Goal: Transaction & Acquisition: Download file/media

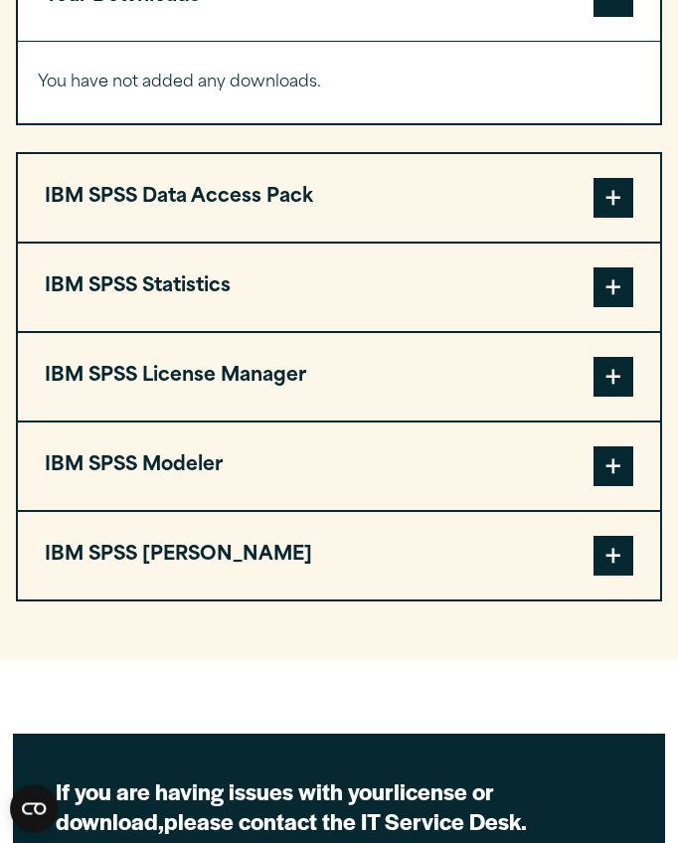
scroll to position [1654, 0]
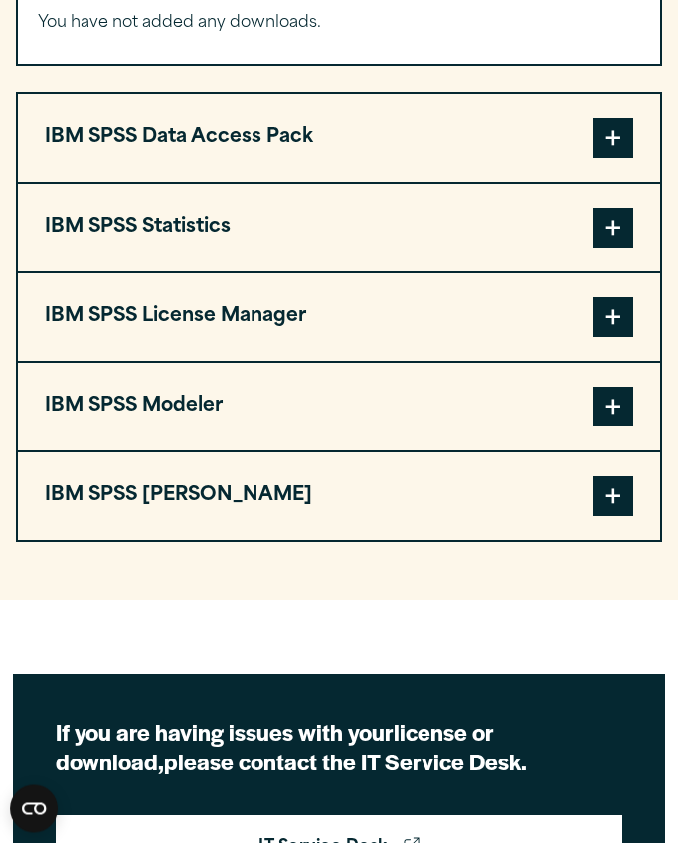
click at [620, 316] on span at bounding box center [614, 318] width 40 height 40
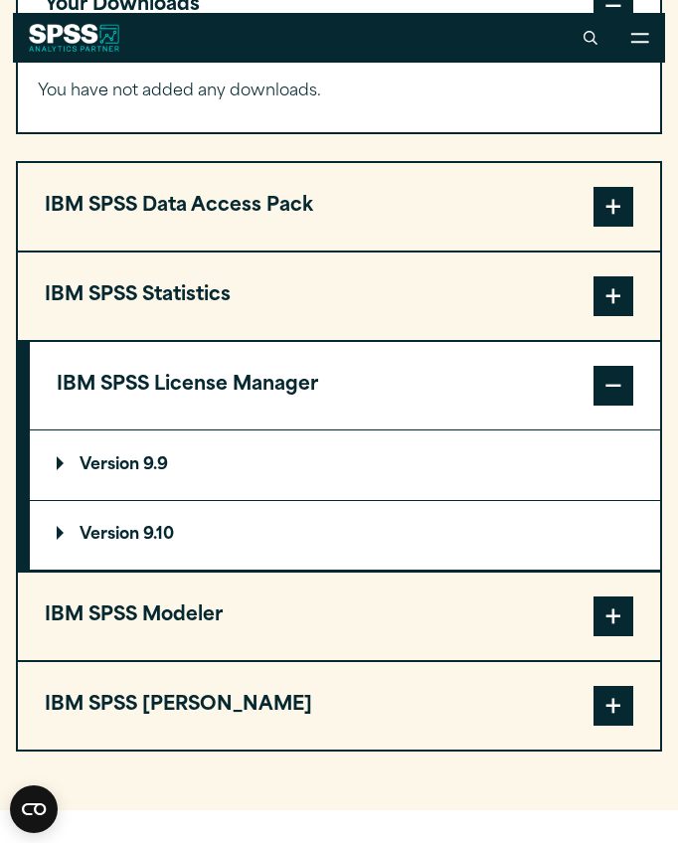
scroll to position [1581, 0]
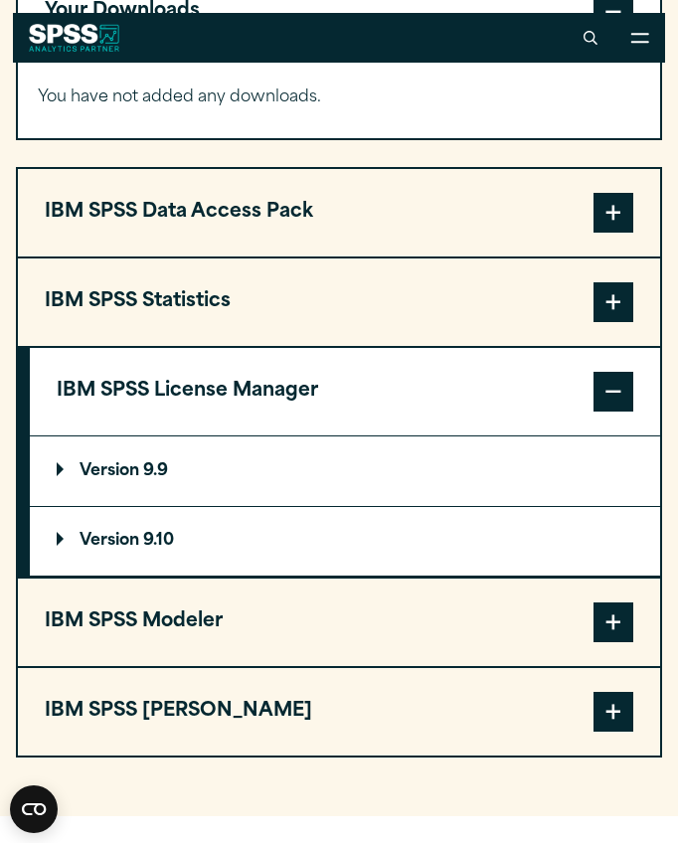
click at [440, 327] on button "IBM SPSS Statistics" at bounding box center [339, 303] width 643 height 88
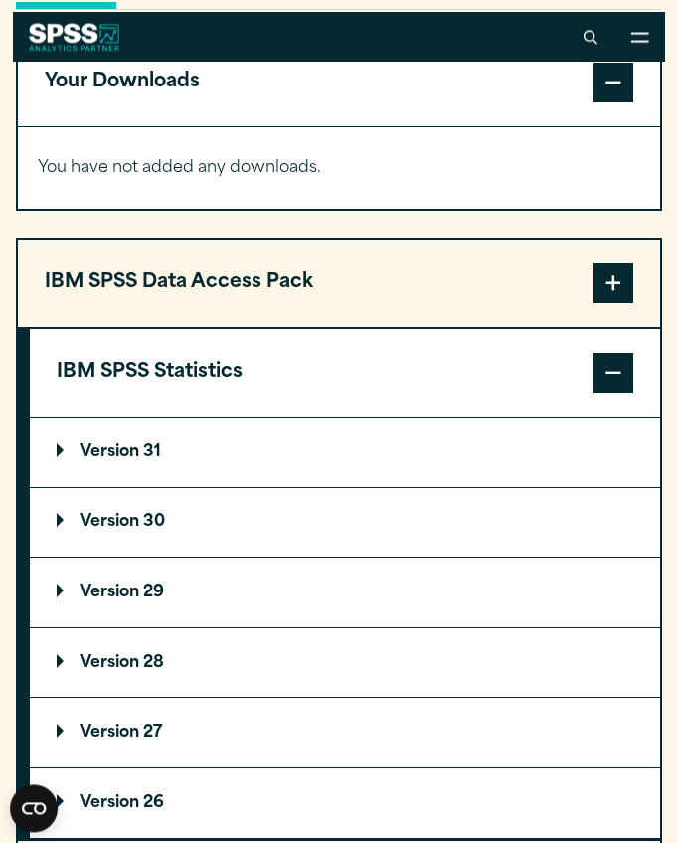
scroll to position [1466, 0]
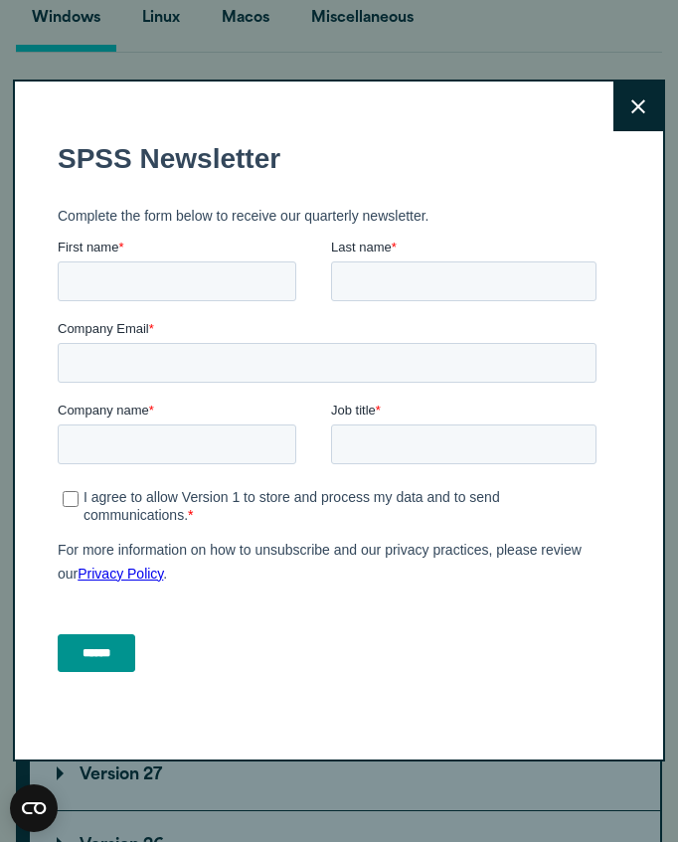
click at [653, 105] on button "Close" at bounding box center [639, 108] width 50 height 50
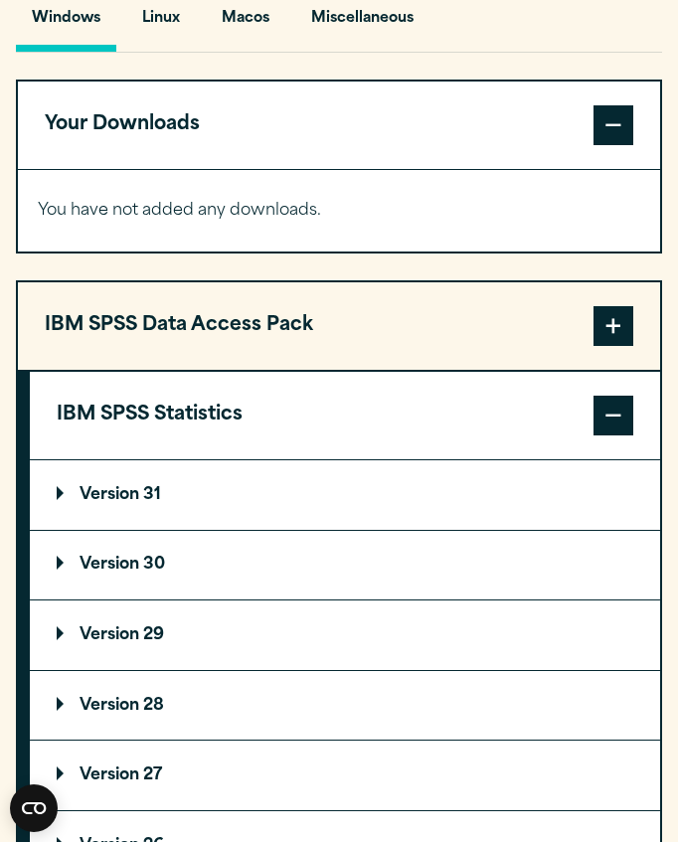
click at [483, 3] on div "Windows Linux [GEOGRAPHIC_DATA] Miscellaneous" at bounding box center [339, 25] width 647 height 58
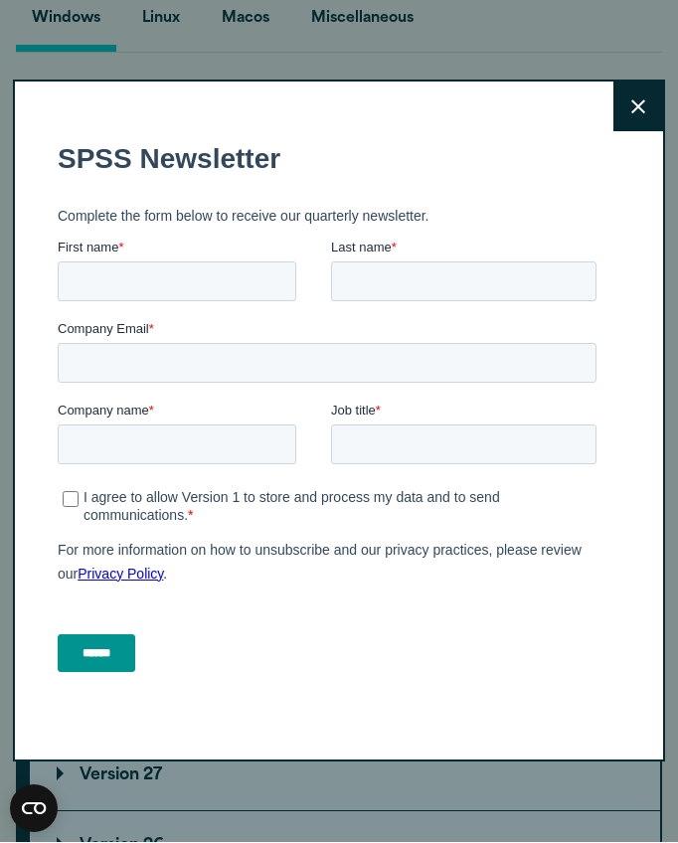
click at [628, 116] on button "Close" at bounding box center [639, 108] width 50 height 50
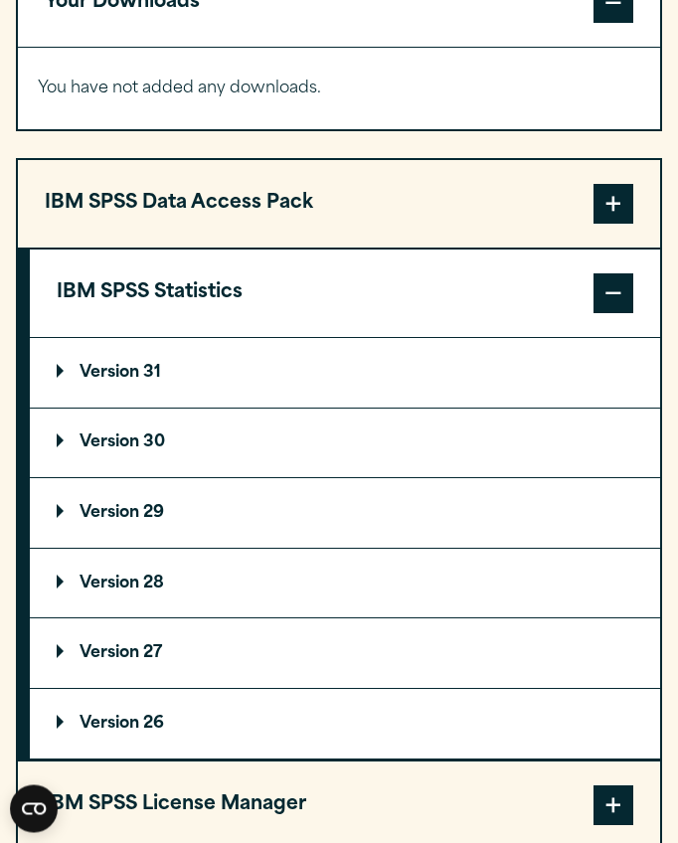
scroll to position [1591, 0]
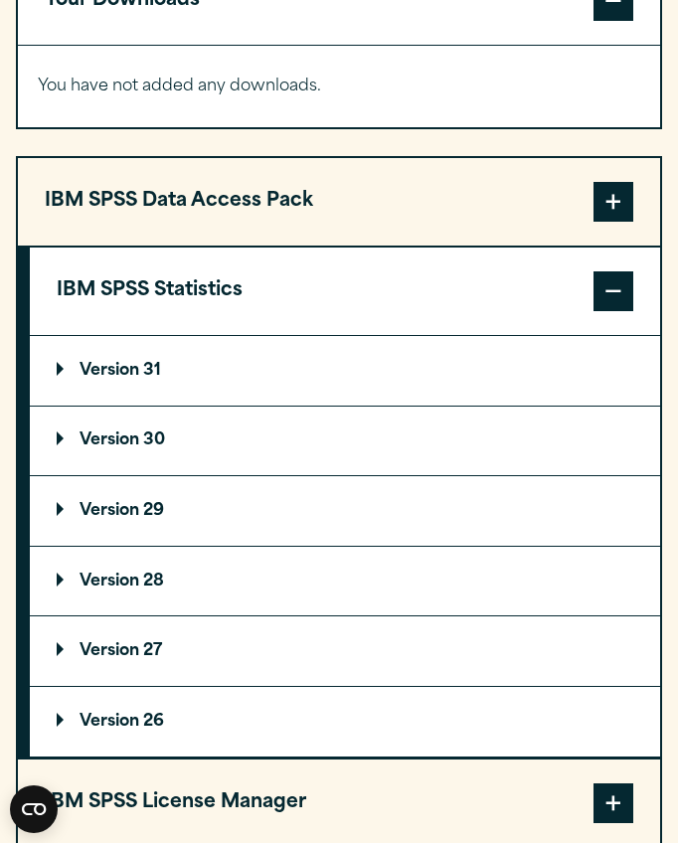
click at [147, 445] on p "Version 30" at bounding box center [111, 441] width 108 height 16
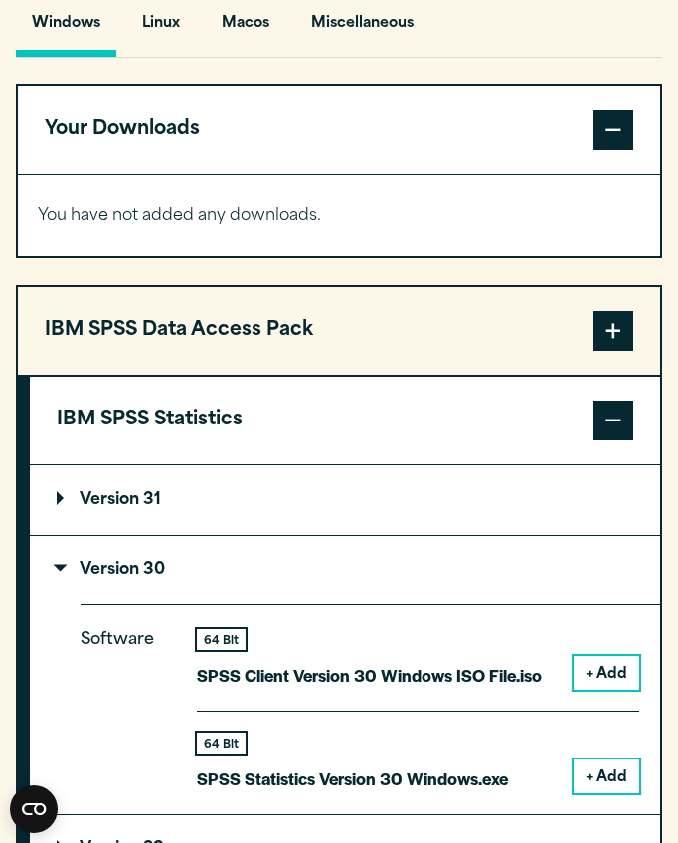
scroll to position [1701, 0]
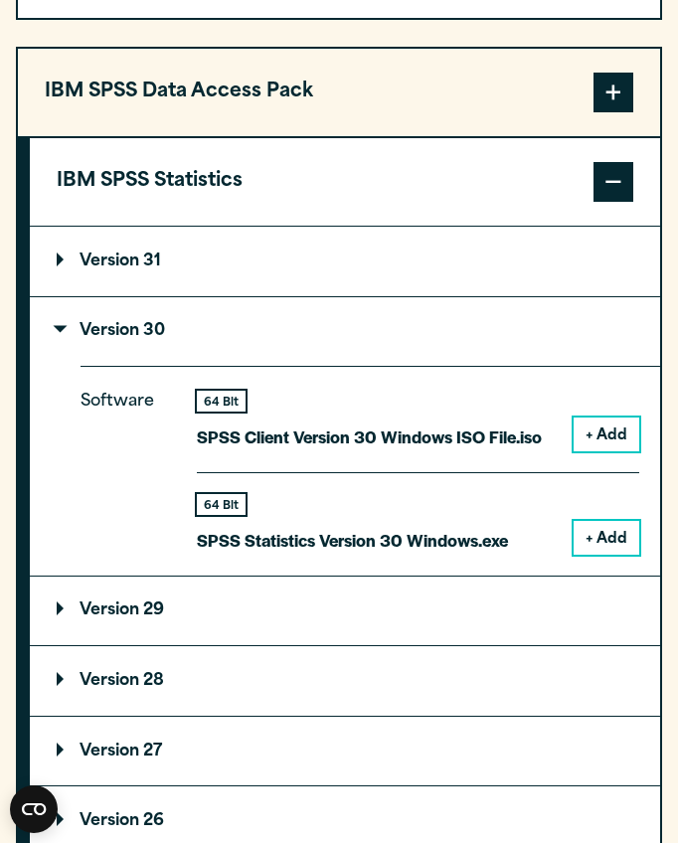
click at [598, 534] on button "+ Add" at bounding box center [607, 538] width 66 height 34
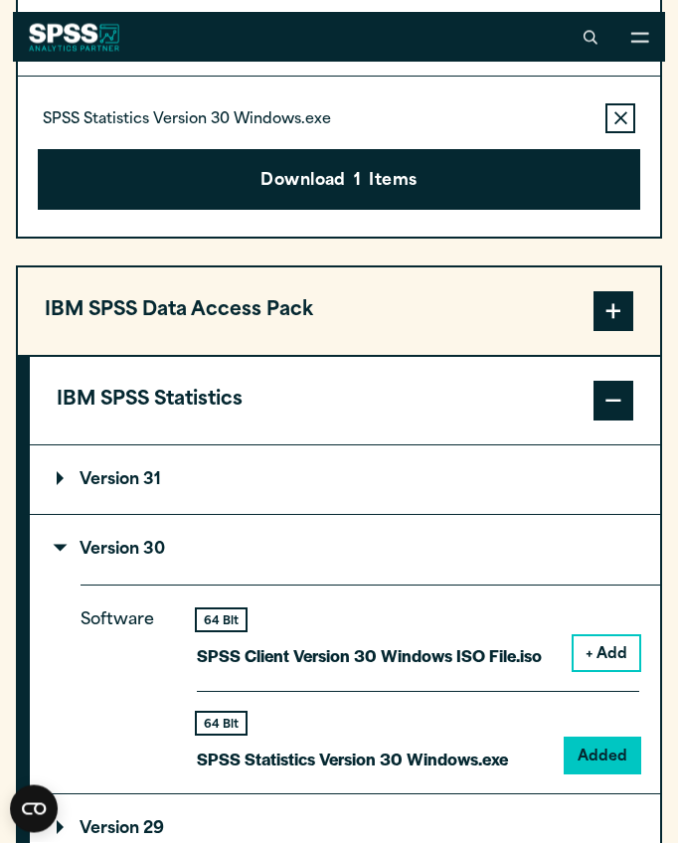
scroll to position [1559, 0]
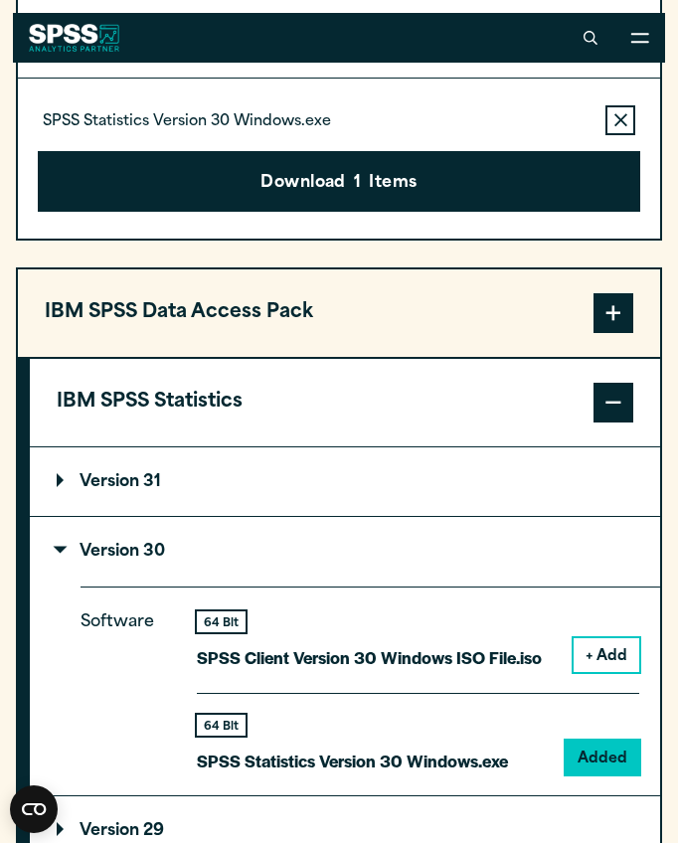
click at [426, 189] on button "Download 1 Items" at bounding box center [340, 182] width 604 height 62
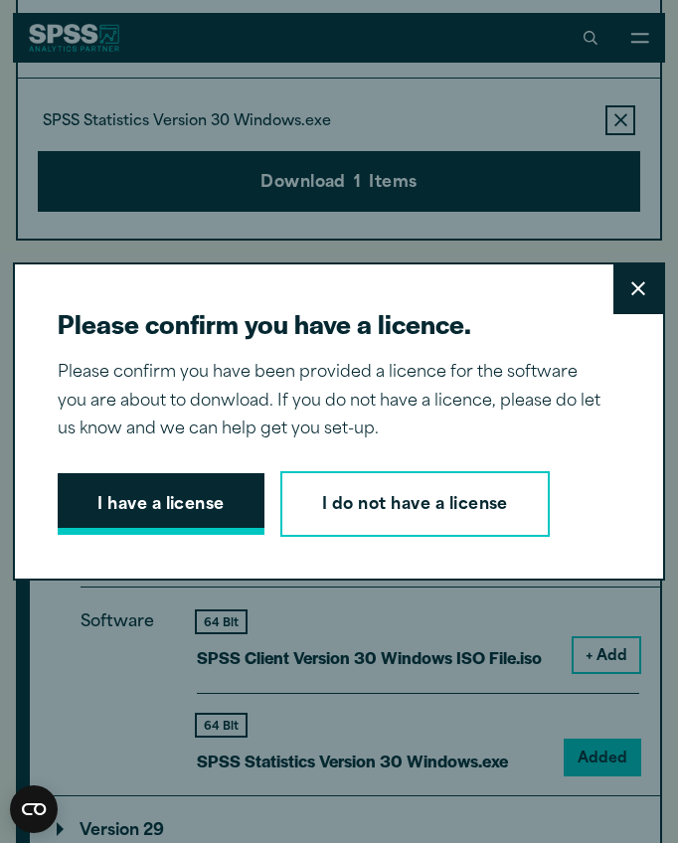
click at [200, 528] on button "I have a license" at bounding box center [161, 504] width 207 height 62
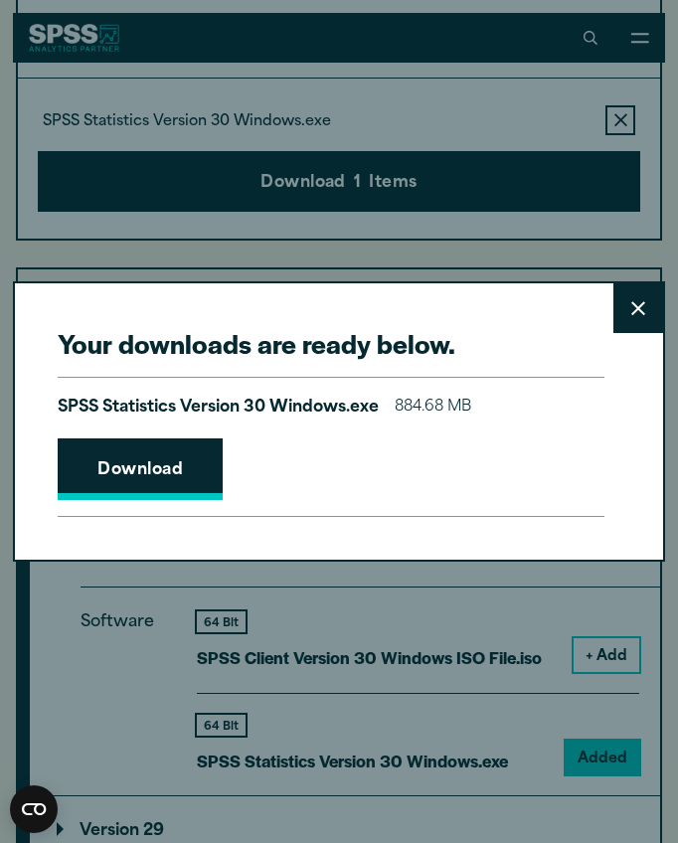
click at [194, 500] on link "Download" at bounding box center [140, 470] width 165 height 62
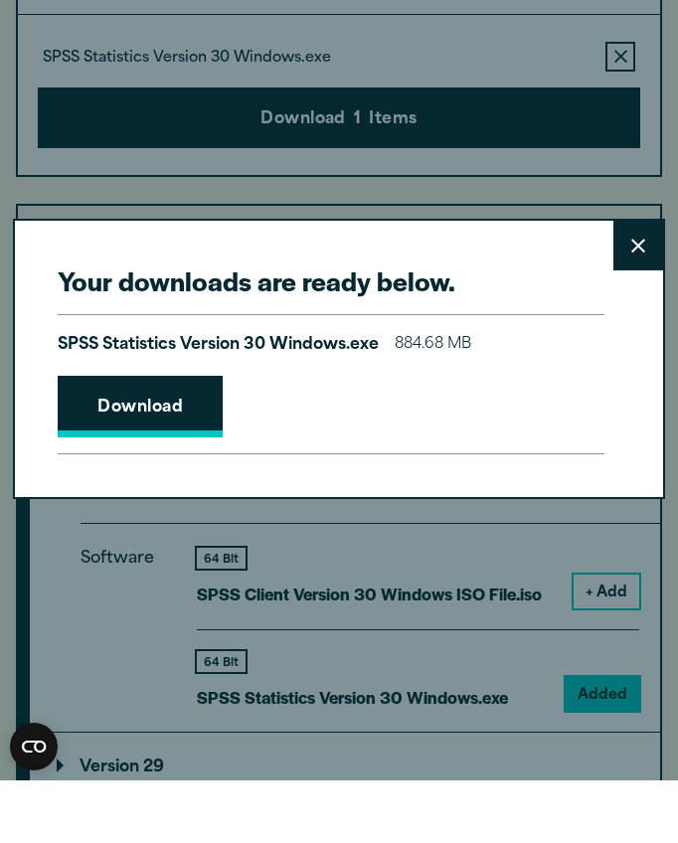
scroll to position [1621, 0]
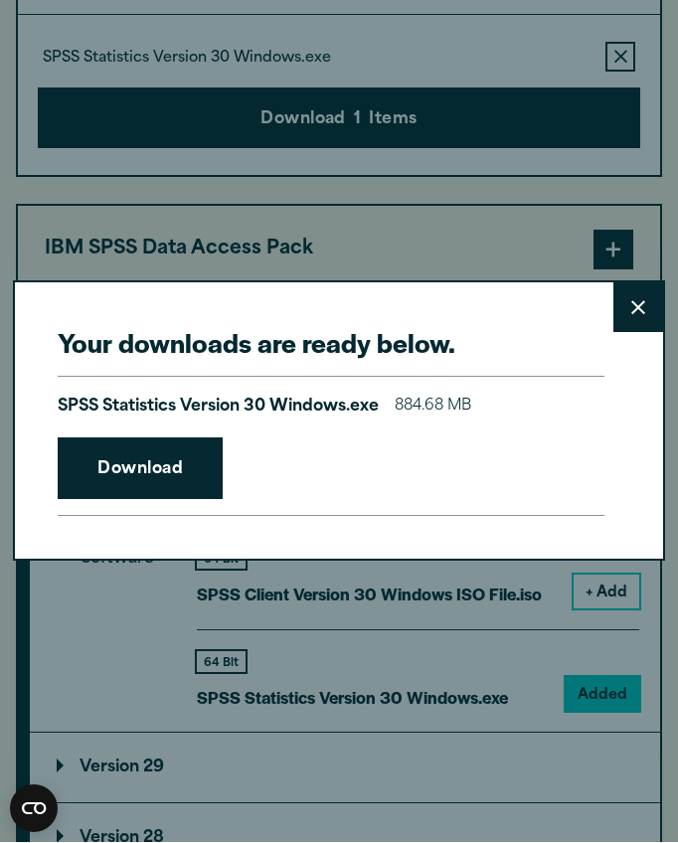
click at [634, 307] on icon at bounding box center [639, 308] width 14 height 15
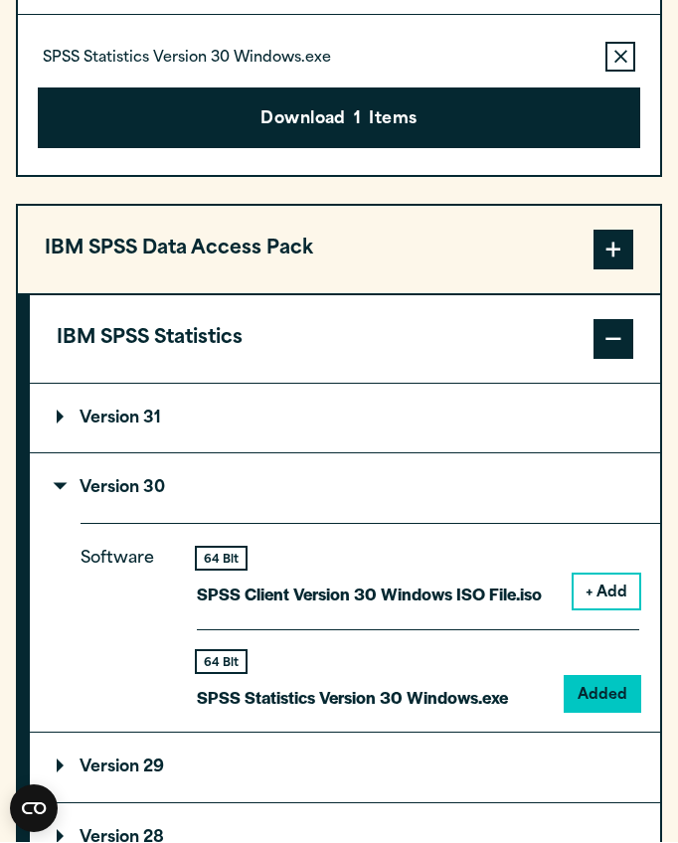
drag, startPoint x: 493, startPoint y: 11, endPoint x: -1, endPoint y: -1623, distance: 1707.4
click at [0, 0] on html "Search for: Submit Site Search Part of Open Site Search Open Site Menu Close" at bounding box center [339, 439] width 678 height 3969
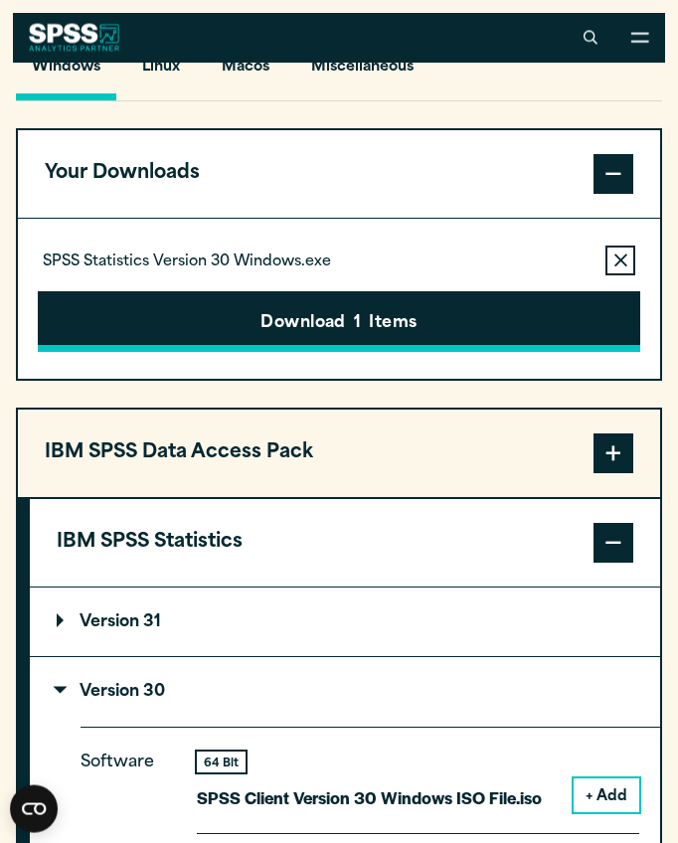
scroll to position [1417, 0]
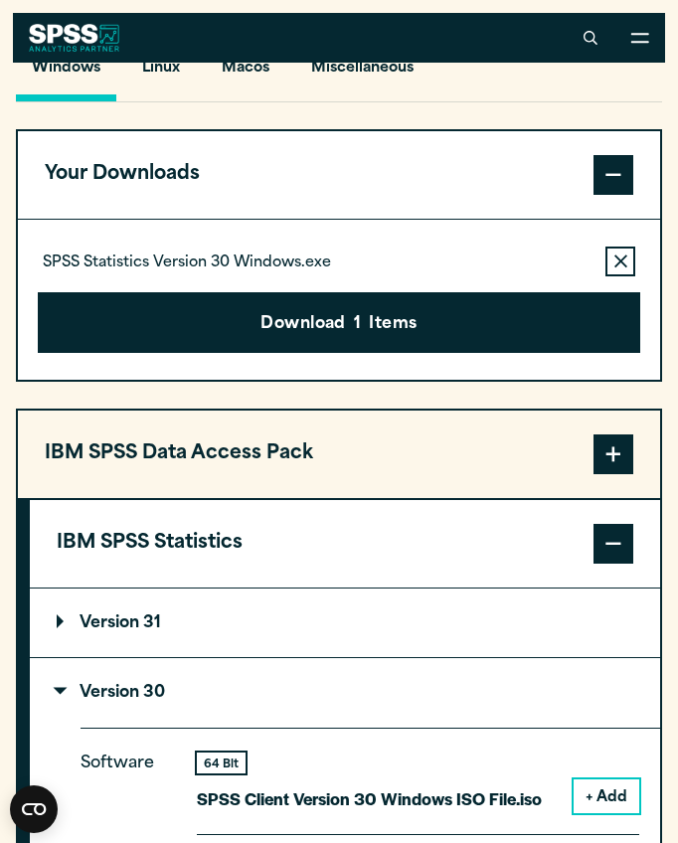
click at [456, 333] on button "Download 1 Items" at bounding box center [340, 323] width 604 height 62
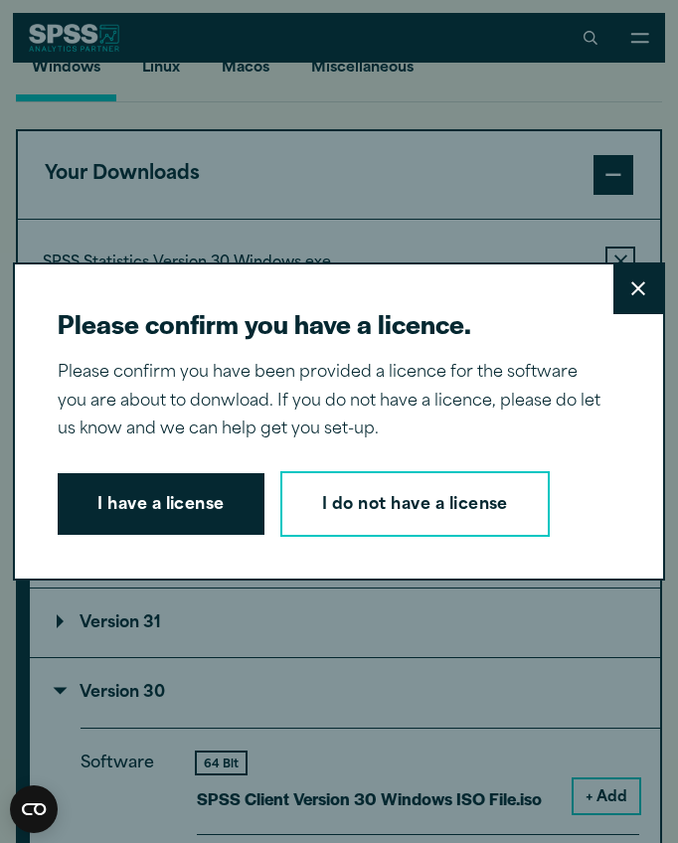
click at [117, 518] on button "I have a license" at bounding box center [161, 504] width 207 height 62
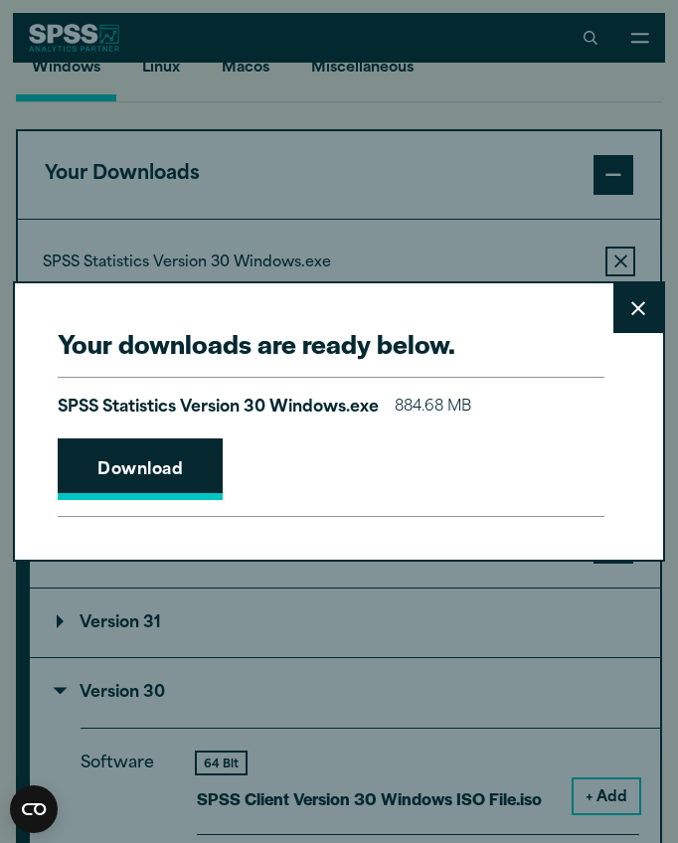
click at [135, 497] on link "Download" at bounding box center [140, 470] width 165 height 62
